Goal: Task Accomplishment & Management: Complete application form

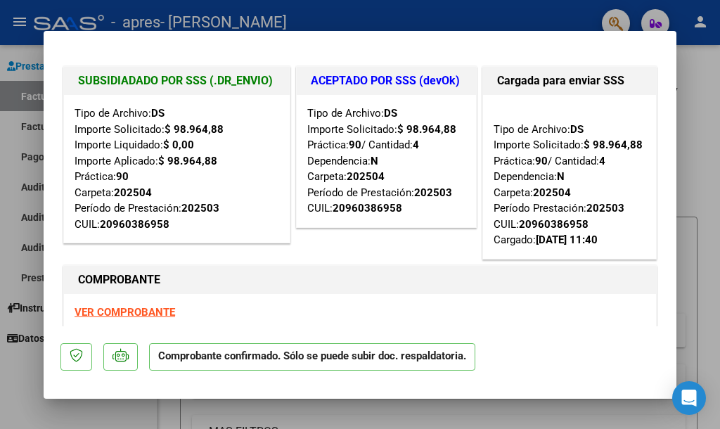
scroll to position [308, 0]
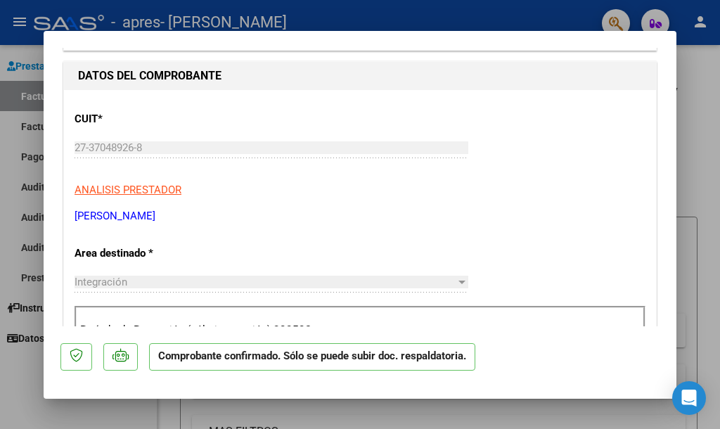
drag, startPoint x: 709, startPoint y: 103, endPoint x: 669, endPoint y: 111, distance: 40.3
click at [709, 103] on div at bounding box center [360, 214] width 720 height 429
click at [709, 103] on div "Video tutorial PRESTADORES -> Listado de CPBTs Emitidos por Prestadores / Prove…" at bounding box center [439, 364] width 563 height 638
click at [695, 205] on app-list-header "PRESTADORES -> Listado de CPBTs Emitidos por Prestadores / Proveedores (alt+q) …" at bounding box center [439, 291] width 518 height 417
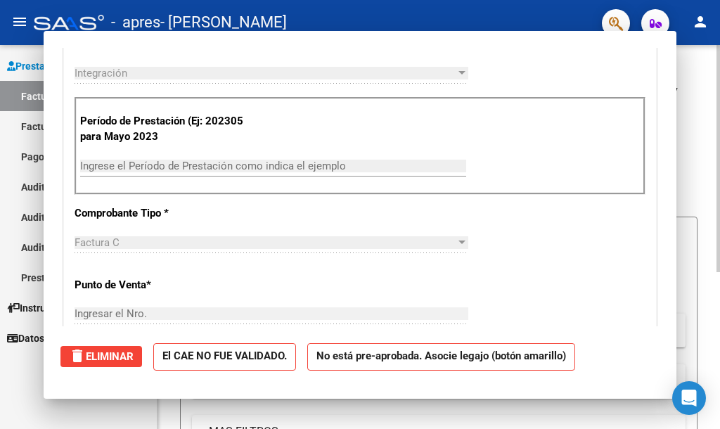
click at [685, 126] on h1 "PRESTADORES -> Listado de CPBTs Emitidos por Prestadores / Proveedores (alt+q)" at bounding box center [439, 106] width 518 height 47
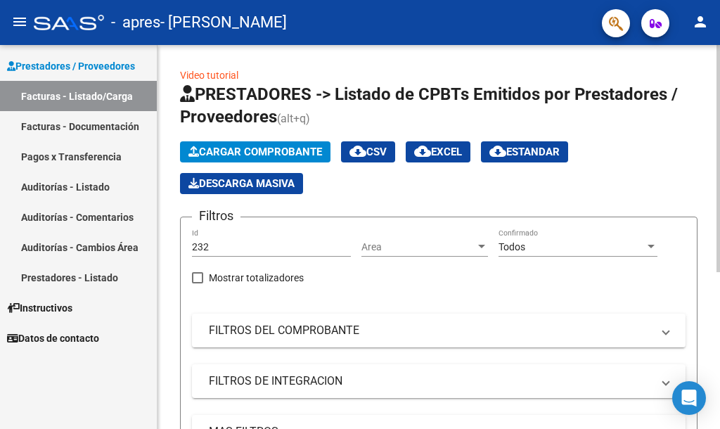
click at [292, 148] on span "Cargar Comprobante" at bounding box center [255, 152] width 134 height 13
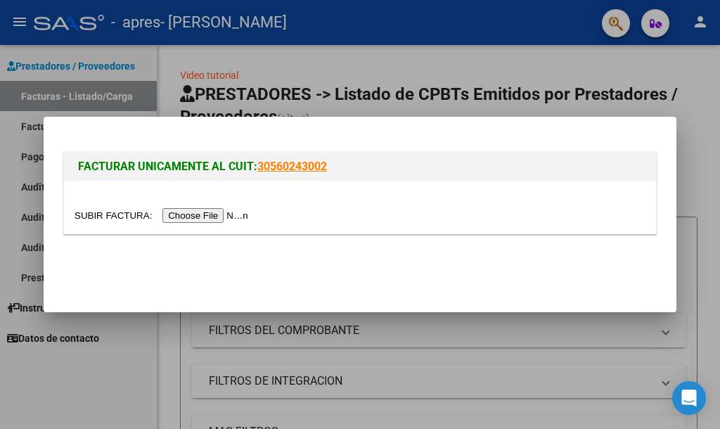
click at [216, 216] on input "file" at bounding box center [164, 215] width 178 height 15
click at [210, 219] on input "file" at bounding box center [164, 215] width 178 height 15
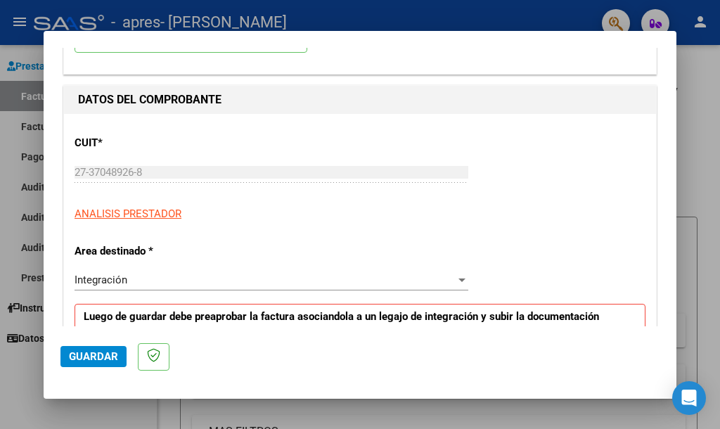
scroll to position [195, 0]
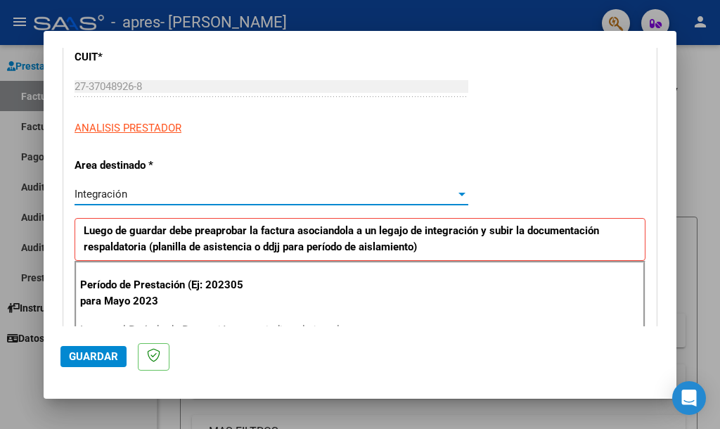
click at [311, 200] on div "Integración" at bounding box center [265, 194] width 381 height 13
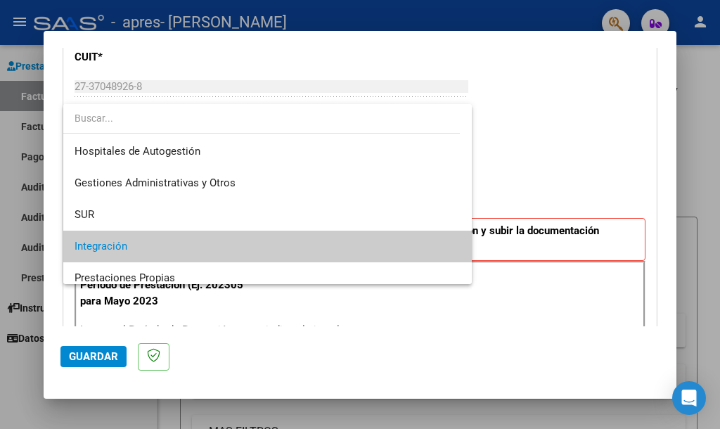
scroll to position [52, 0]
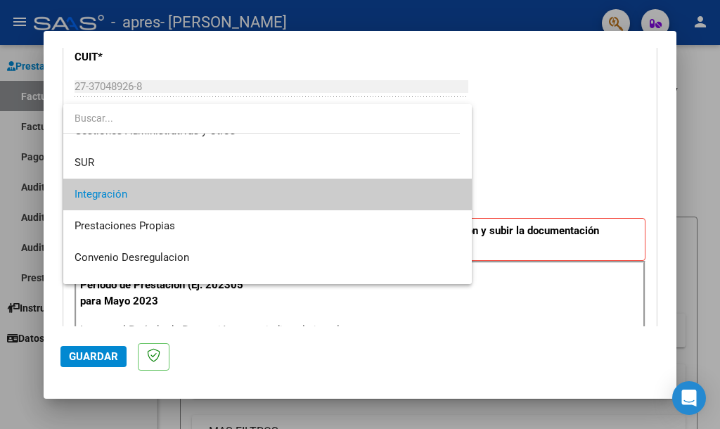
click at [311, 200] on span "Integración" at bounding box center [268, 195] width 386 height 32
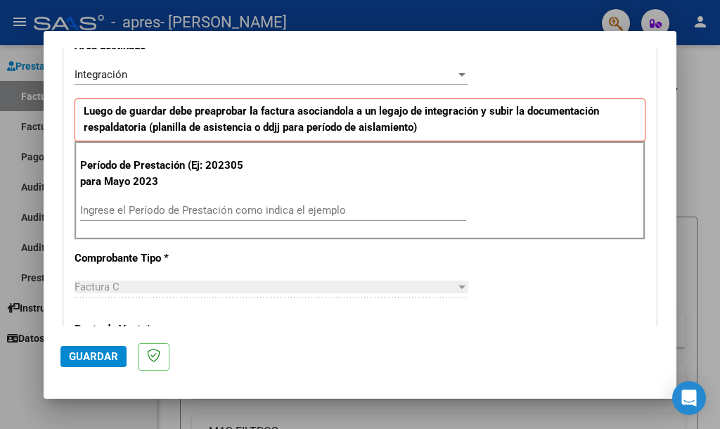
scroll to position [328, 0]
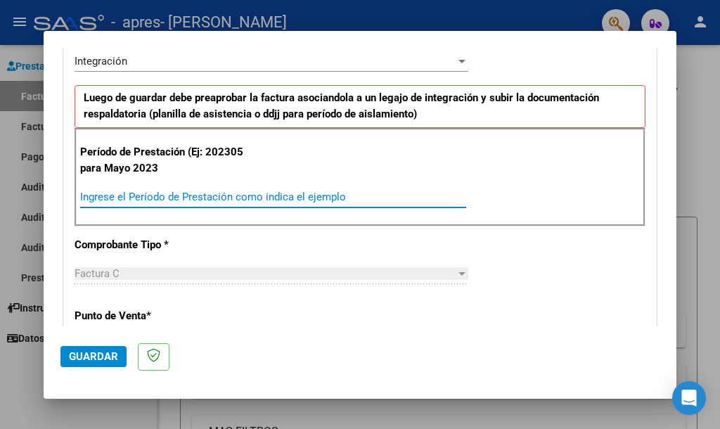
click at [219, 192] on input "Ingrese el Período de Prestación como indica el ejemplo" at bounding box center [273, 197] width 386 height 13
type input "202507"
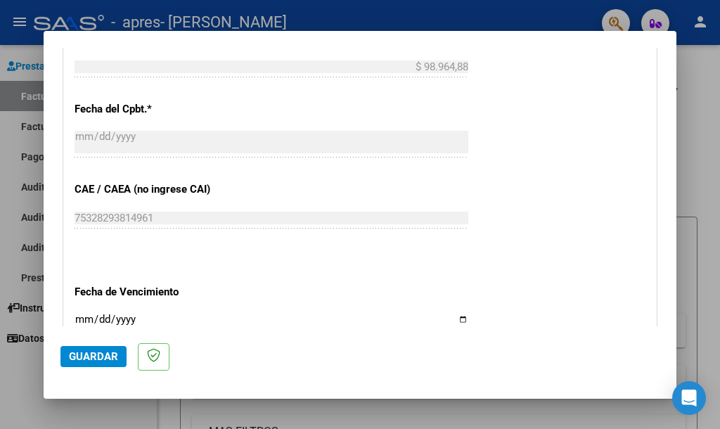
scroll to position [882, 0]
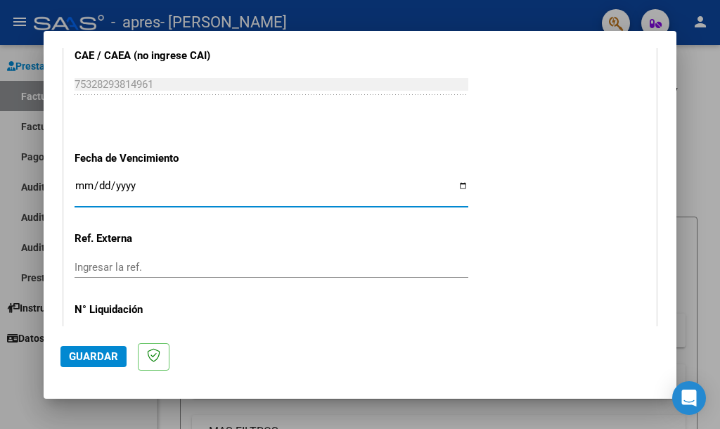
click at [453, 180] on input "Ingresar la fecha" at bounding box center [272, 191] width 394 height 23
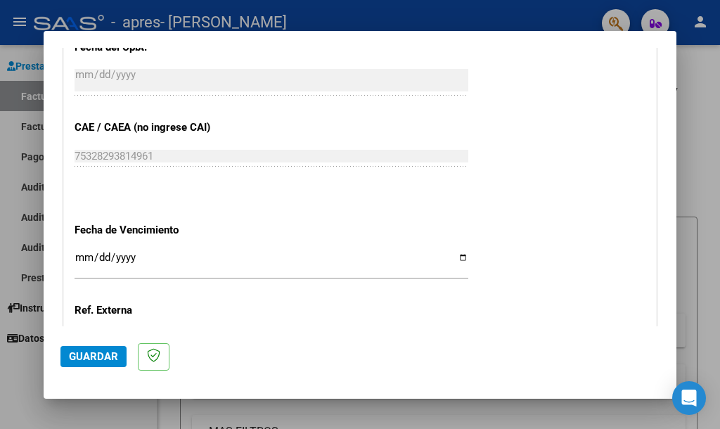
scroll to position [852, 0]
